Goal: Task Accomplishment & Management: Use online tool/utility

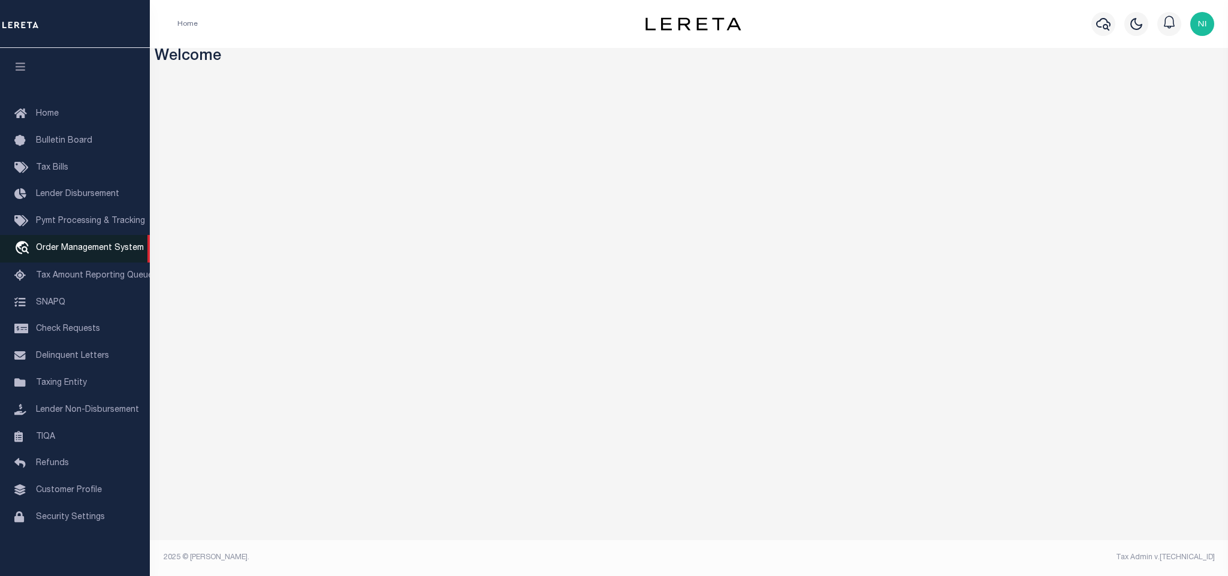
click at [79, 245] on span "Order Management System" at bounding box center [90, 248] width 108 height 8
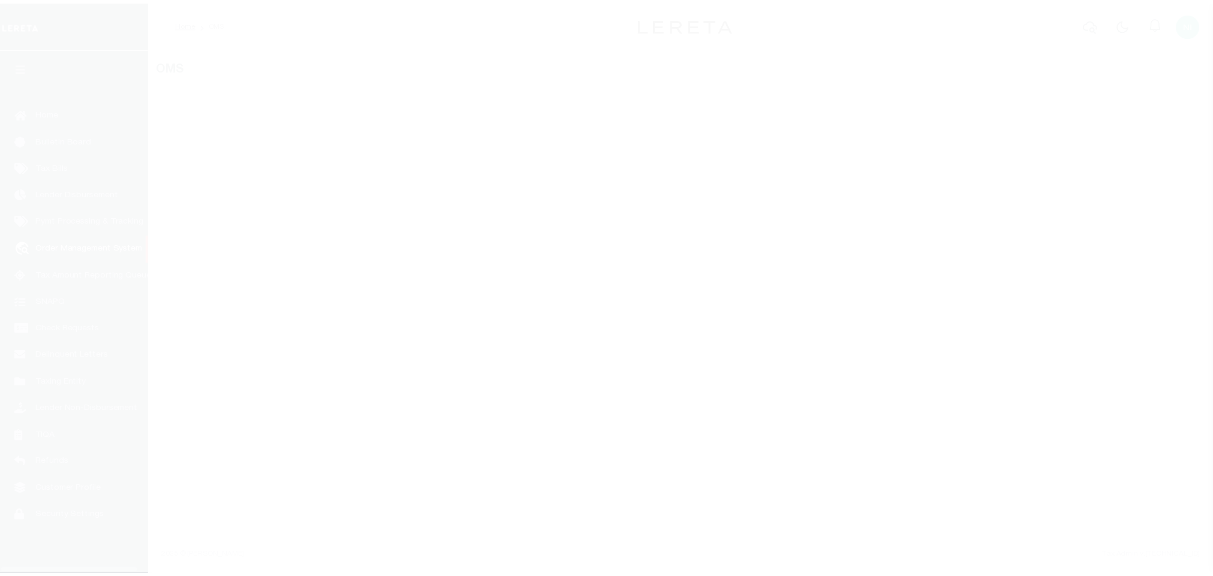
scroll to position [7, 0]
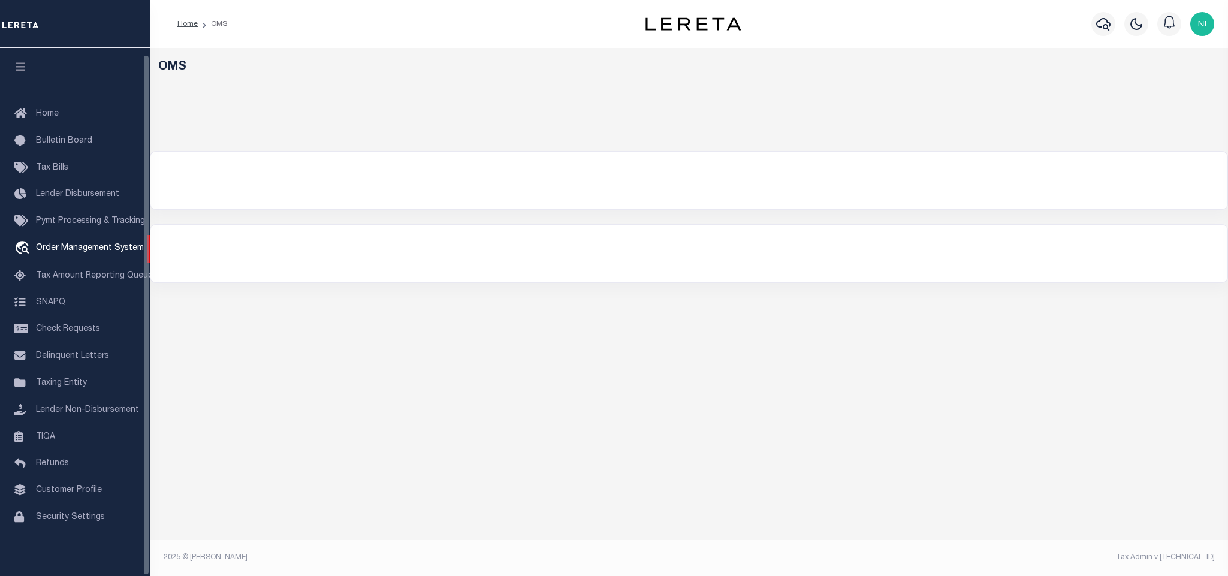
select select "200"
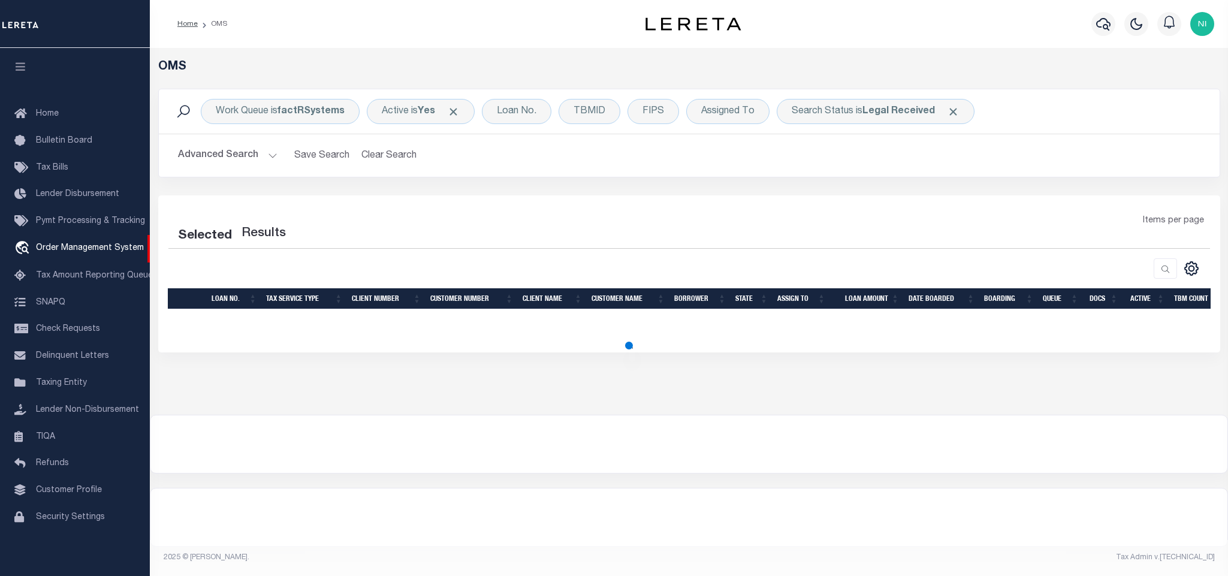
select select "200"
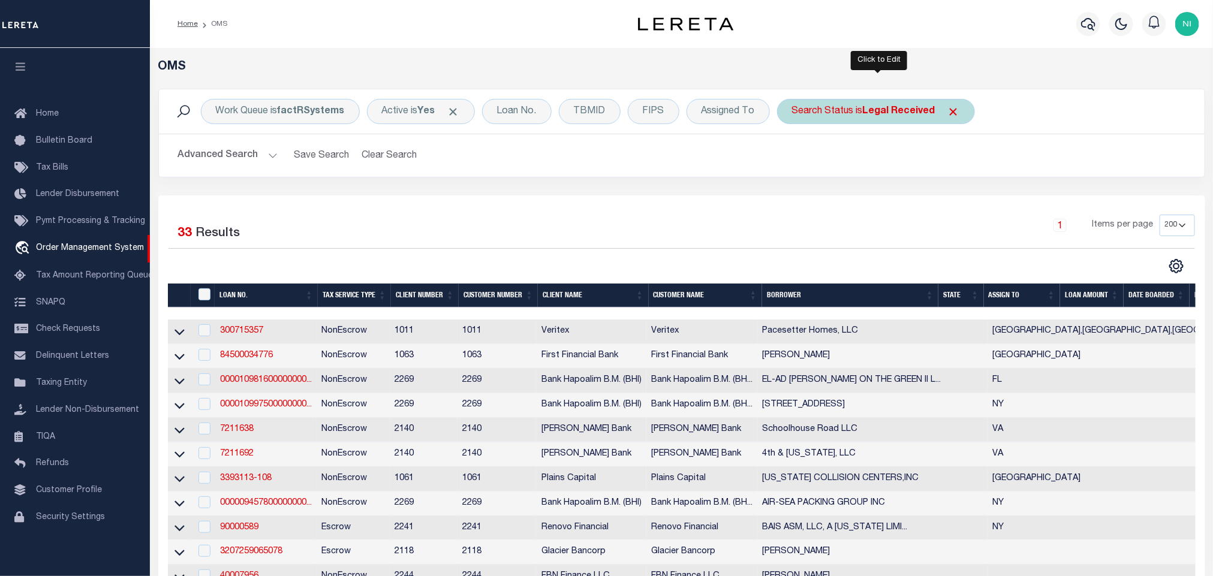
click at [888, 114] on b "Legal Received" at bounding box center [899, 112] width 73 height 10
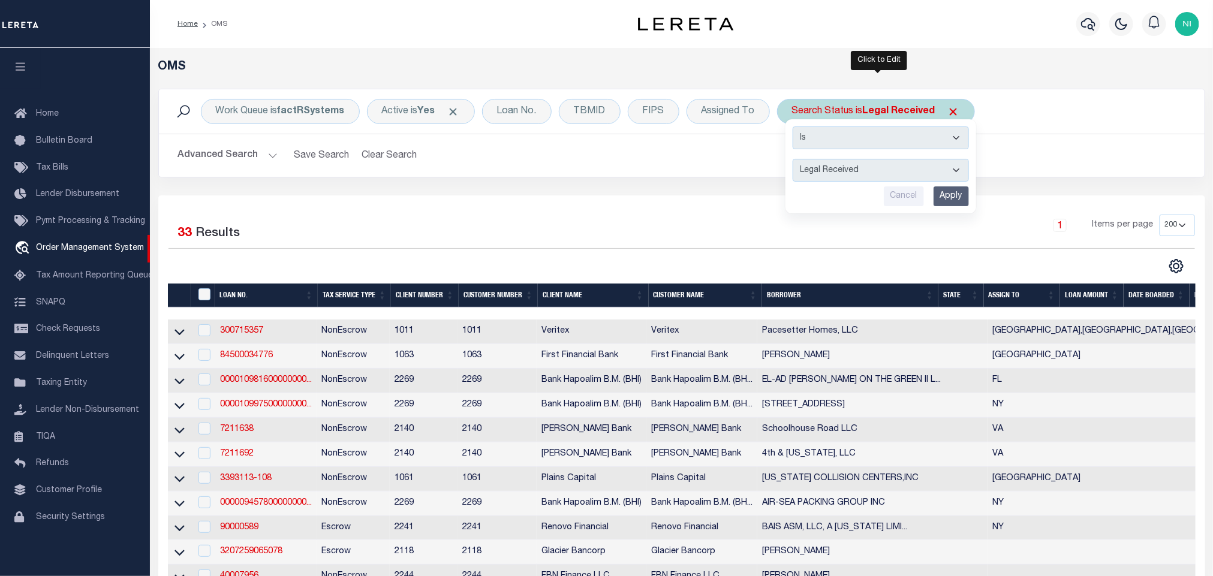
click at [864, 174] on select "Automated Search Bad Parcel Complete Duplicate Parcel High Dollar Reporting In …" at bounding box center [880, 170] width 176 height 23
select select "IP"
click at [795, 160] on select "Automated Search Bad Parcel Complete Duplicate Parcel High Dollar Reporting In …" at bounding box center [880, 170] width 176 height 23
click at [941, 195] on input "Apply" at bounding box center [950, 196] width 35 height 20
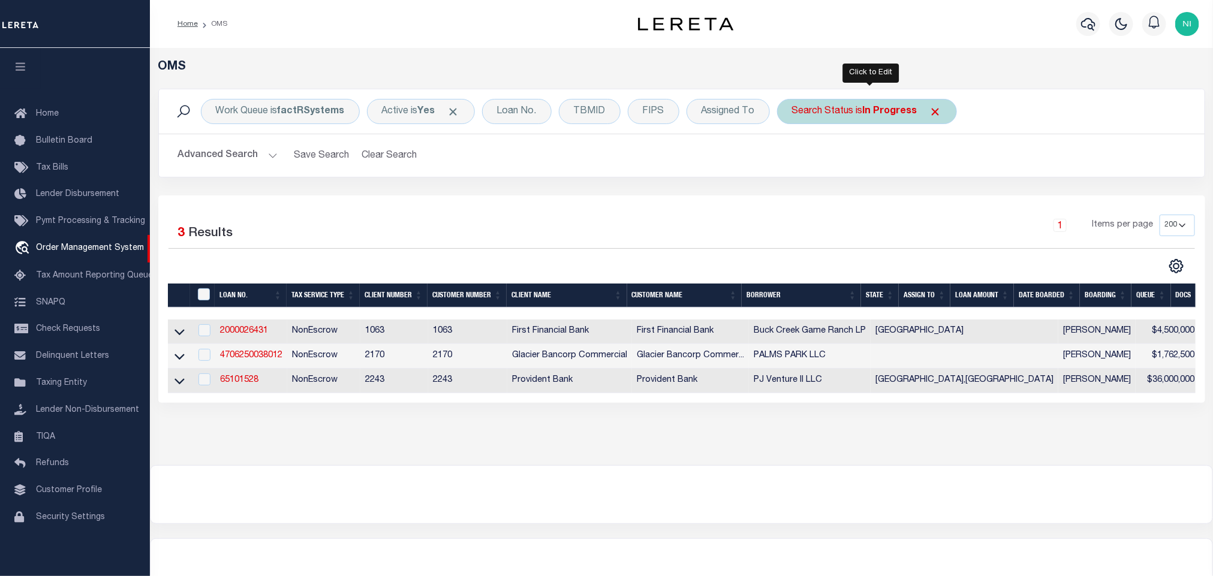
click at [882, 108] on b "In Progress" at bounding box center [890, 112] width 55 height 10
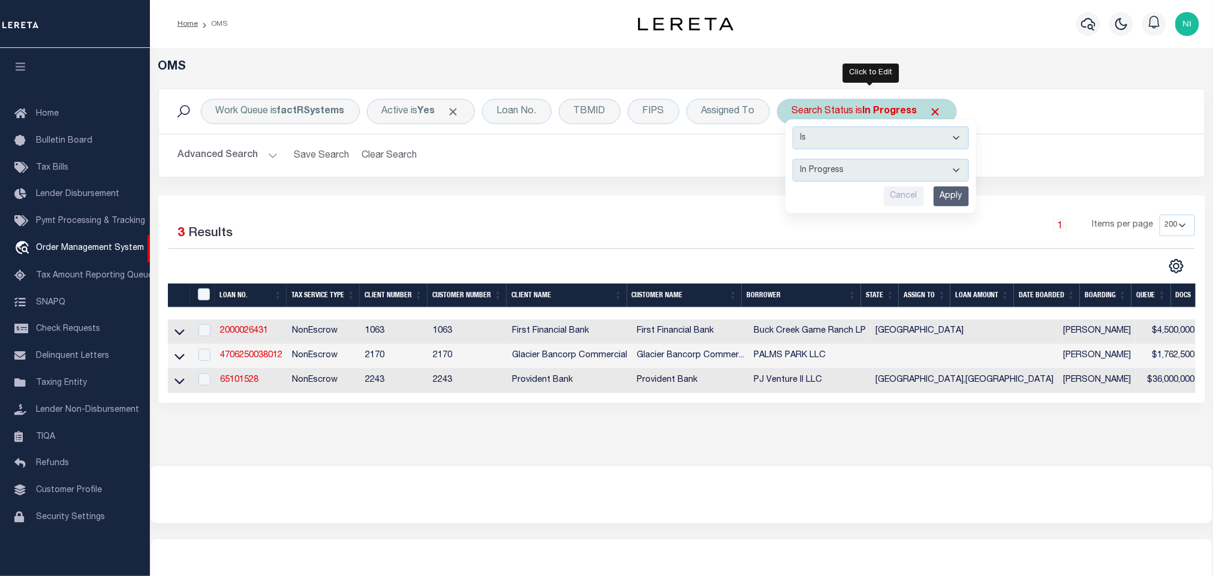
click at [865, 171] on select "Automated Search Bad Parcel Complete Duplicate Parcel High Dollar Reporting In …" at bounding box center [880, 170] width 176 height 23
select select "QC"
click at [795, 160] on select "Automated Search Bad Parcel Complete Duplicate Parcel High Dollar Reporting In …" at bounding box center [880, 170] width 176 height 23
click at [955, 198] on input "Apply" at bounding box center [950, 196] width 35 height 20
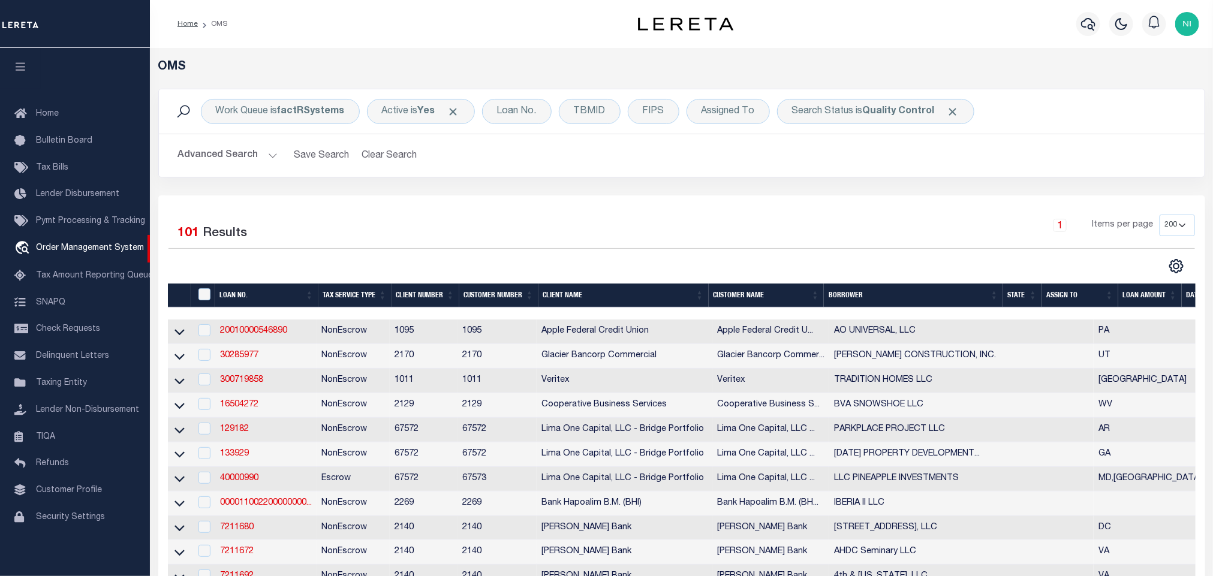
click at [824, 195] on div "Work Queue is factRSystems Active is Yes Loan No. TBMID FIPS Assigned To Search…" at bounding box center [681, 142] width 1065 height 107
click at [493, 216] on div "1 Items per page 10 25 50 100 200" at bounding box center [811, 230] width 765 height 31
